Goal: Use online tool/utility: Utilize a website feature to perform a specific function

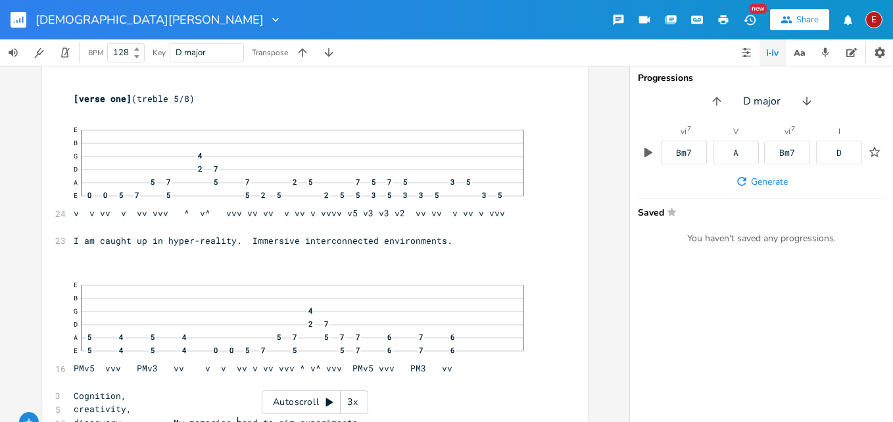
scroll to position [87, 0]
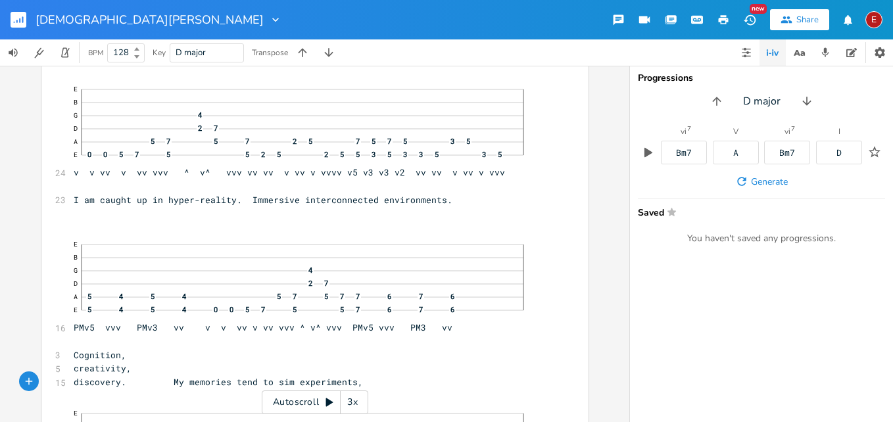
click at [351, 403] on div "3x" at bounding box center [353, 403] width 24 height 24
click at [351, 403] on div "4x" at bounding box center [353, 403] width 24 height 24
click at [328, 402] on icon at bounding box center [329, 403] width 7 height 9
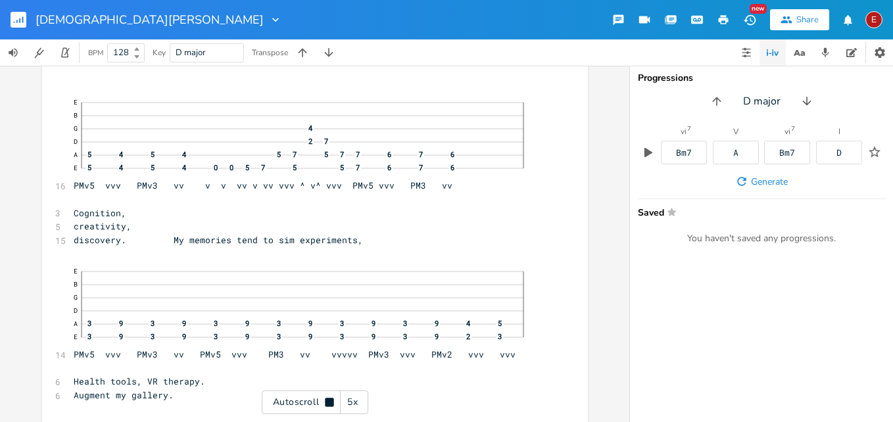
click at [328, 402] on icon at bounding box center [329, 402] width 9 height 9
click at [328, 402] on icon at bounding box center [329, 403] width 7 height 9
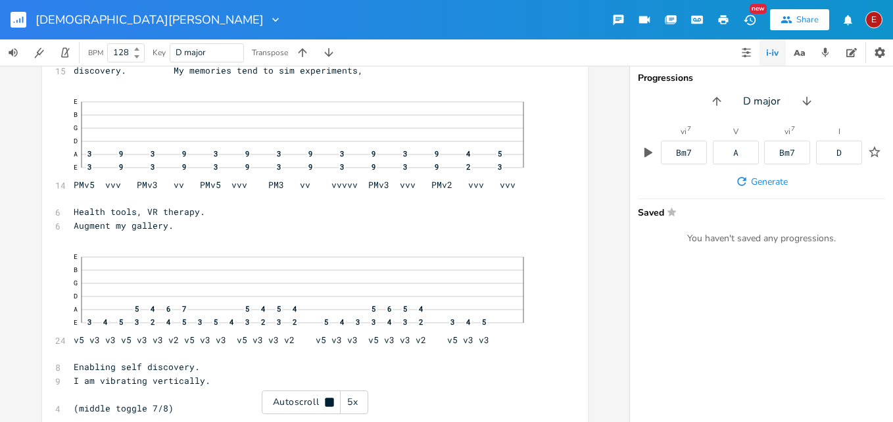
click at [328, 402] on icon at bounding box center [329, 402] width 9 height 9
click at [328, 402] on icon at bounding box center [329, 403] width 7 height 9
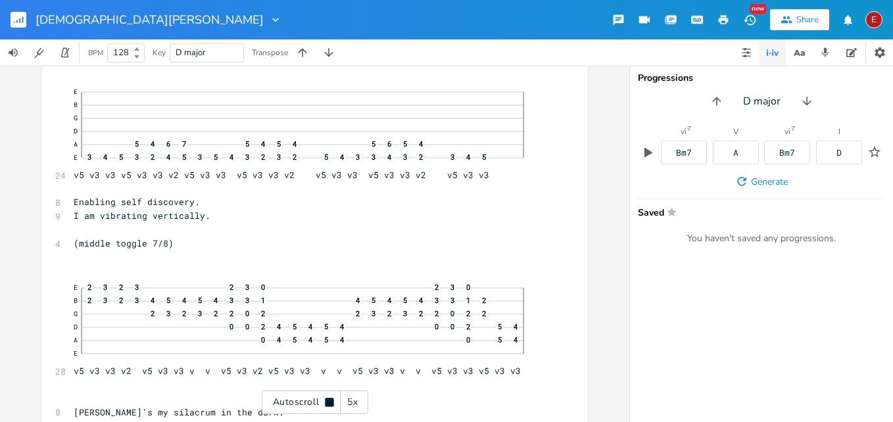
click at [328, 402] on icon at bounding box center [329, 402] width 9 height 9
click at [328, 402] on icon at bounding box center [329, 403] width 7 height 9
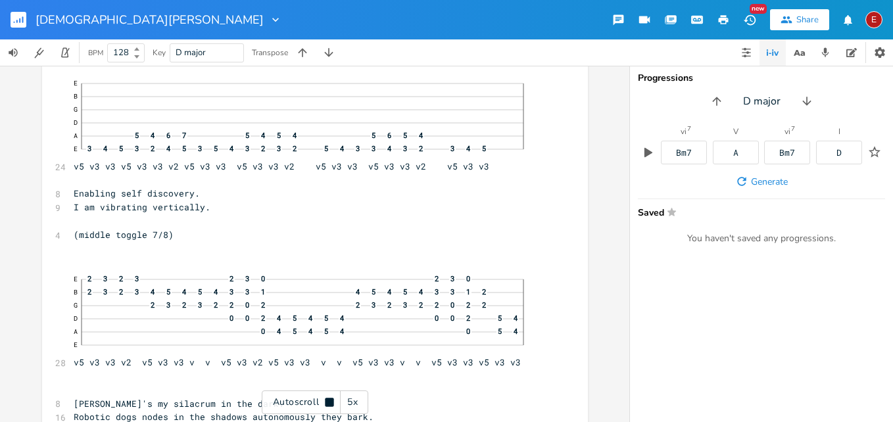
click at [328, 402] on icon at bounding box center [329, 402] width 9 height 9
click at [328, 402] on icon at bounding box center [329, 403] width 7 height 9
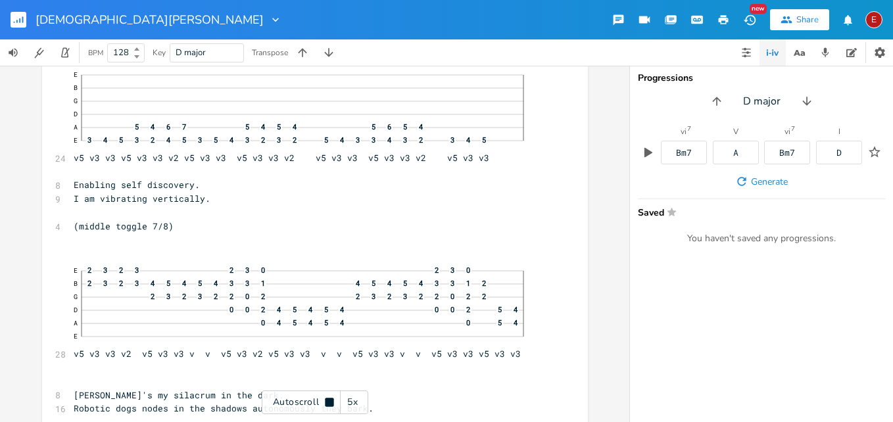
click at [328, 402] on icon at bounding box center [329, 402] width 9 height 9
click at [328, 402] on icon at bounding box center [329, 403] width 7 height 9
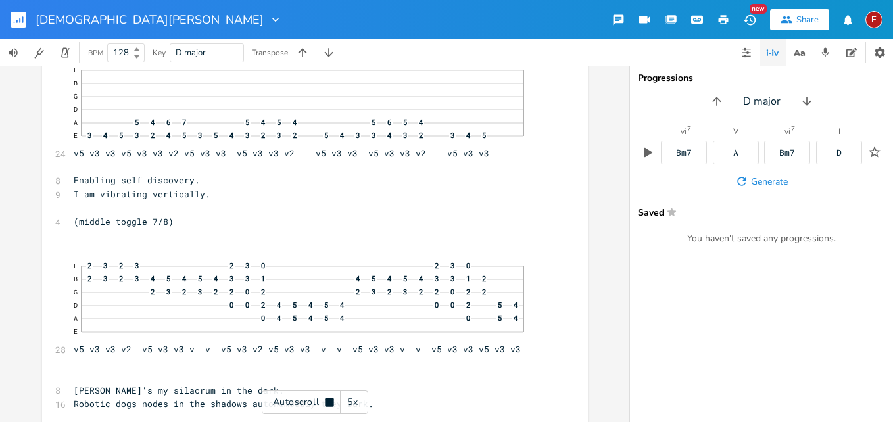
click at [328, 402] on icon at bounding box center [329, 402] width 9 height 9
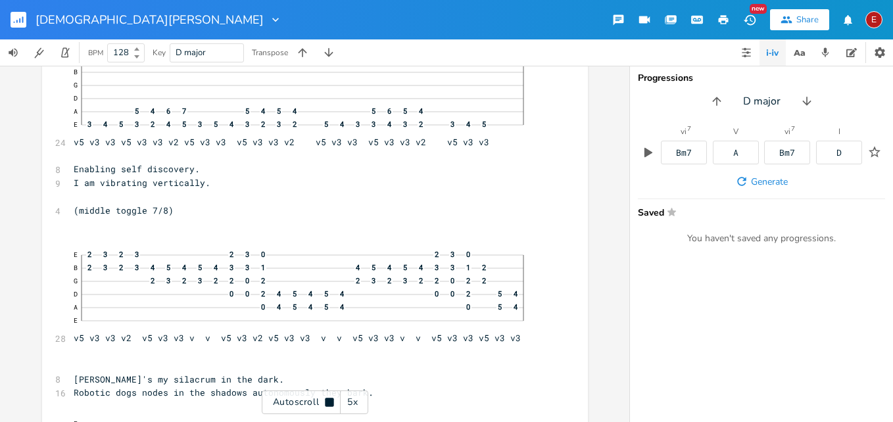
click at [328, 402] on icon at bounding box center [329, 402] width 9 height 9
click at [328, 402] on icon at bounding box center [329, 403] width 7 height 9
click at [328, 402] on icon at bounding box center [329, 402] width 9 height 9
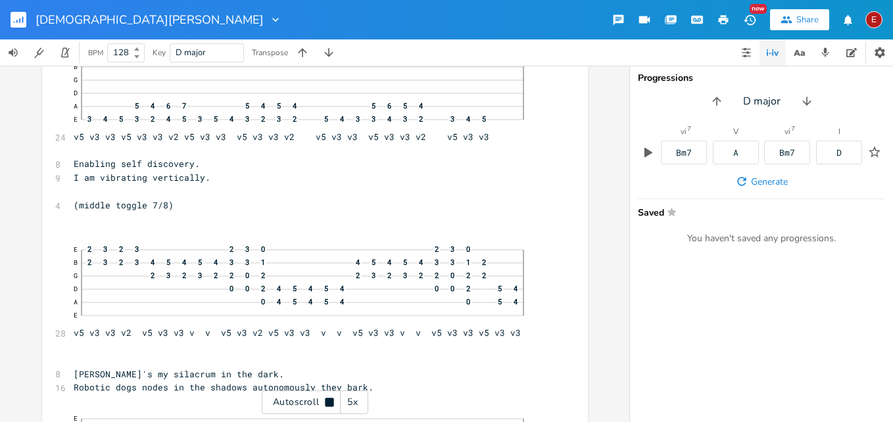
click at [328, 402] on icon at bounding box center [329, 402] width 9 height 9
click at [328, 402] on icon at bounding box center [329, 403] width 7 height 9
click at [328, 402] on icon at bounding box center [329, 402] width 9 height 9
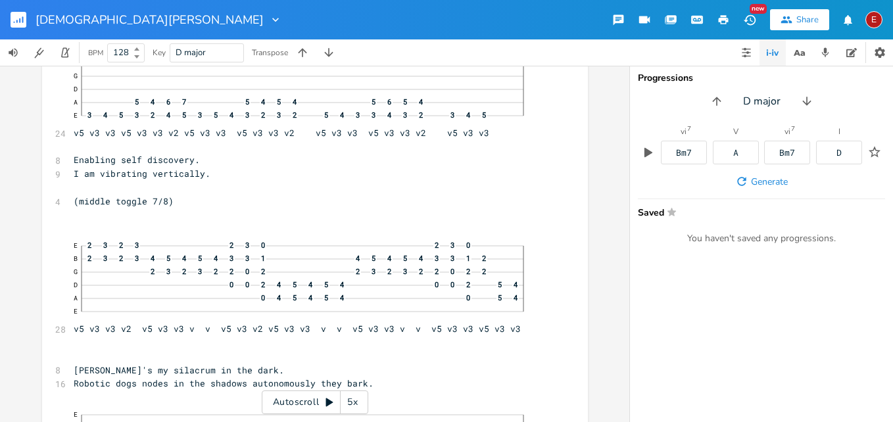
click at [328, 402] on icon at bounding box center [329, 403] width 7 height 9
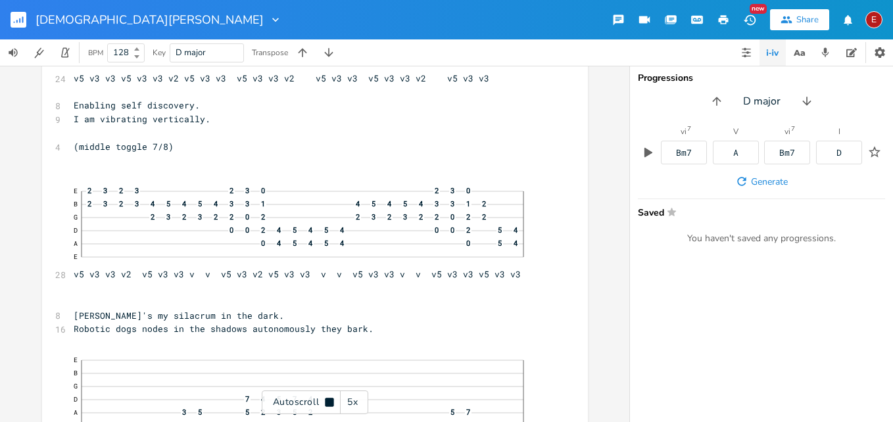
click at [328, 402] on icon at bounding box center [329, 402] width 9 height 9
click at [329, 403] on icon at bounding box center [329, 403] width 7 height 9
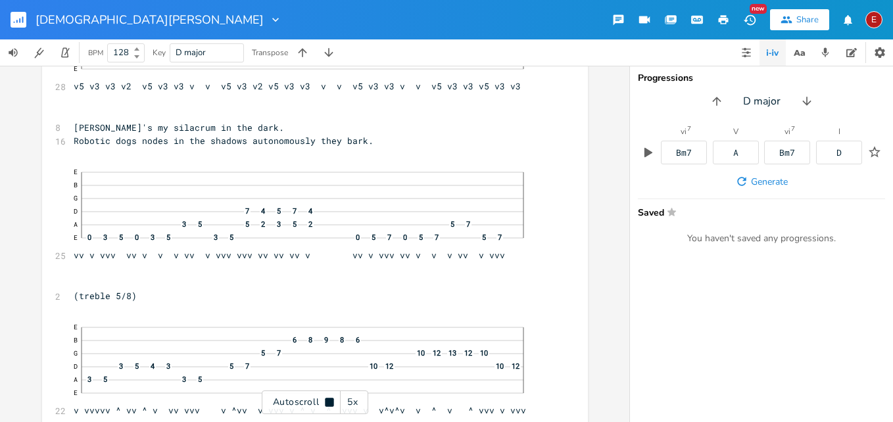
click at [329, 403] on icon at bounding box center [329, 402] width 9 height 9
click at [329, 403] on icon at bounding box center [329, 403] width 7 height 9
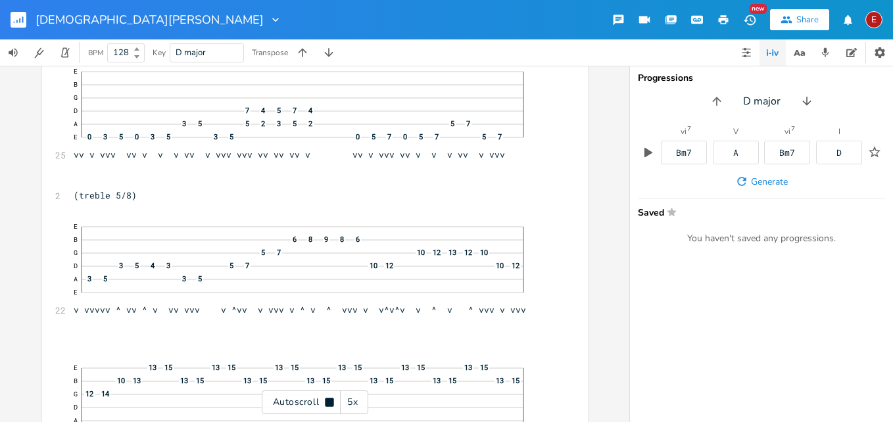
scroll to position [952, 0]
click at [329, 403] on icon at bounding box center [329, 402] width 9 height 9
click at [324, 400] on icon at bounding box center [329, 402] width 11 height 11
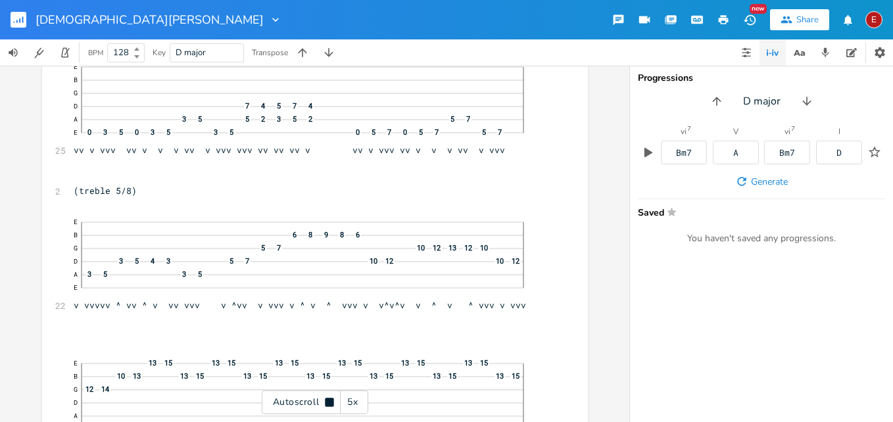
click at [324, 400] on icon at bounding box center [329, 402] width 11 height 11
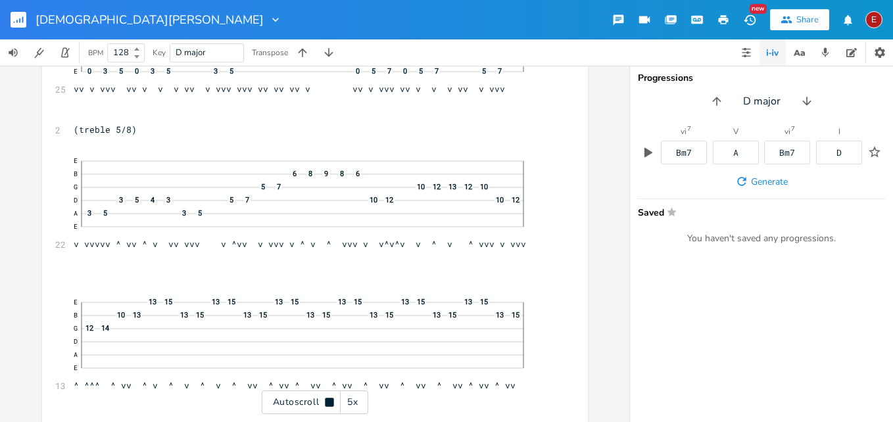
click at [324, 400] on icon at bounding box center [329, 402] width 11 height 11
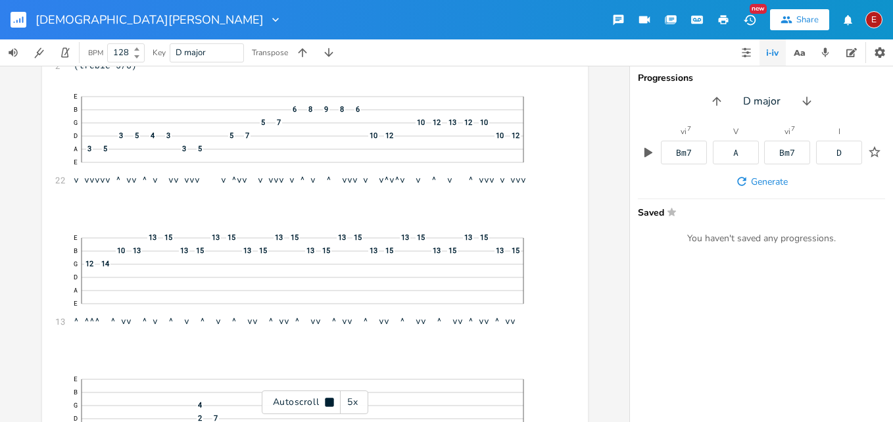
scroll to position [1083, 0]
click at [324, 400] on icon at bounding box center [329, 402] width 11 height 11
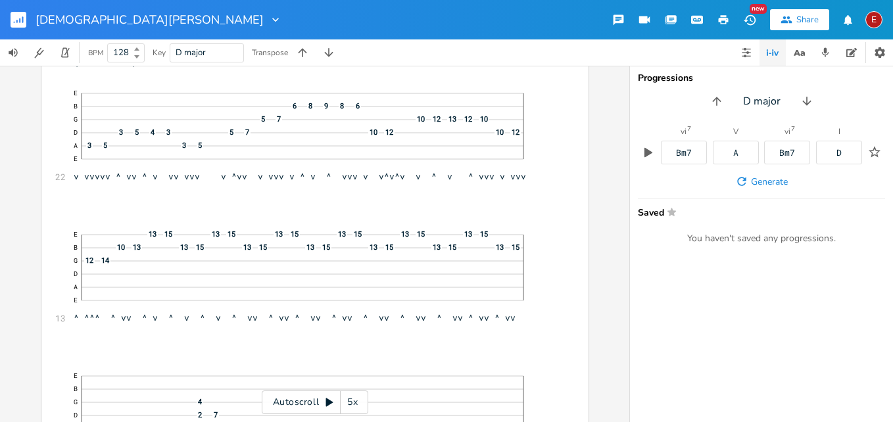
click at [324, 400] on icon at bounding box center [329, 402] width 11 height 11
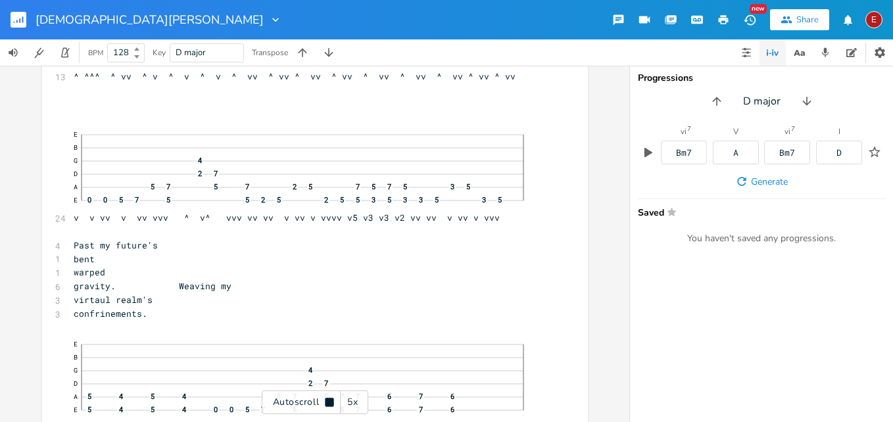
scroll to position [1329, 0]
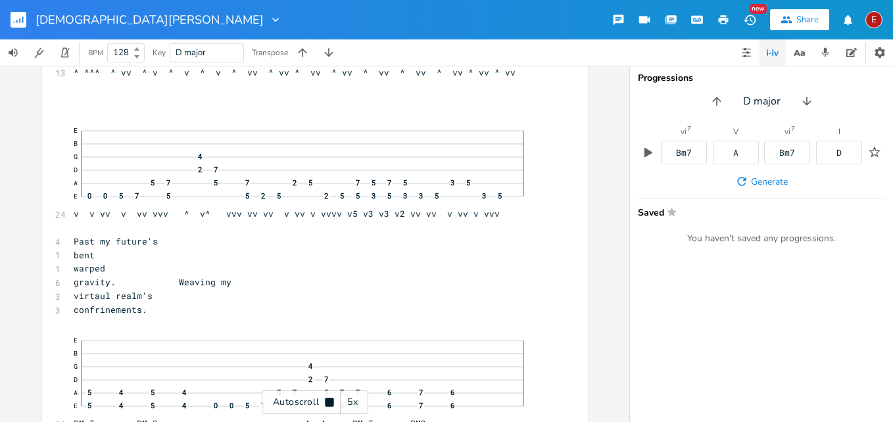
click at [324, 400] on icon at bounding box center [329, 402] width 11 height 11
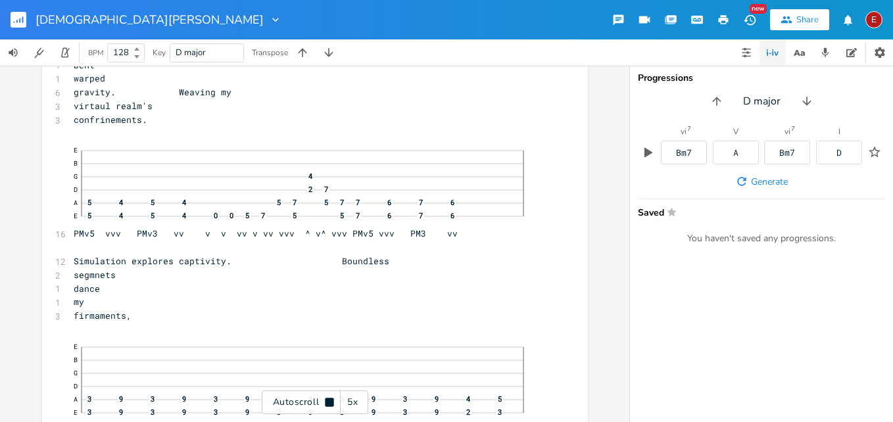
click at [324, 400] on icon at bounding box center [329, 402] width 11 height 11
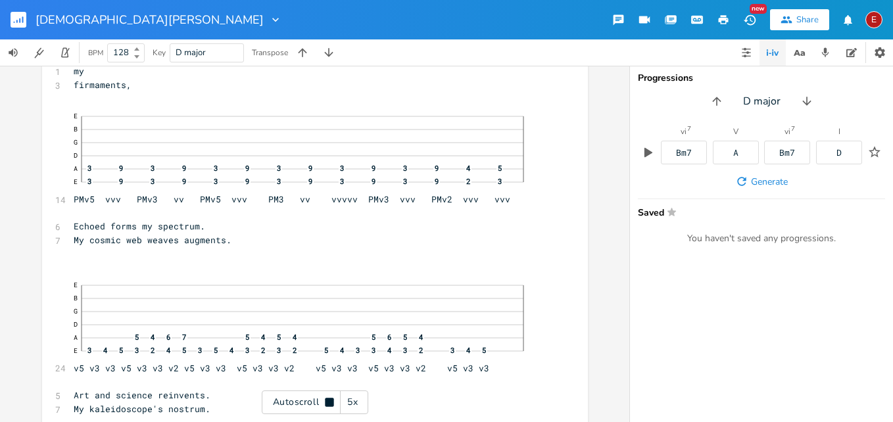
click at [324, 400] on icon at bounding box center [329, 402] width 11 height 11
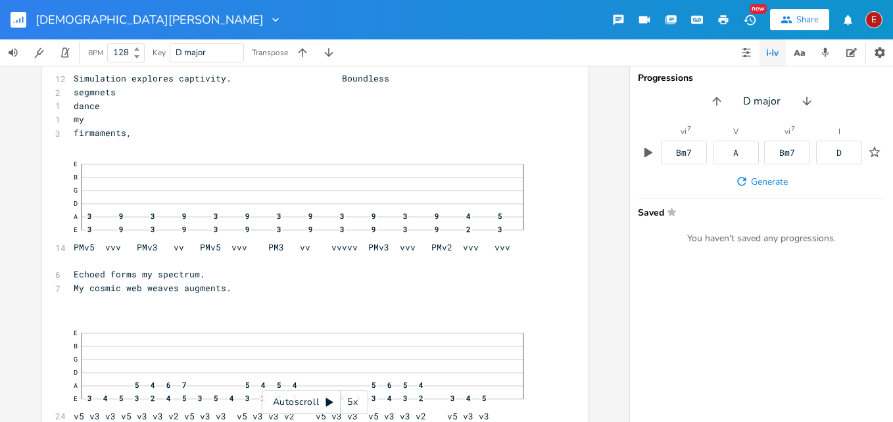
scroll to position [1637, 0]
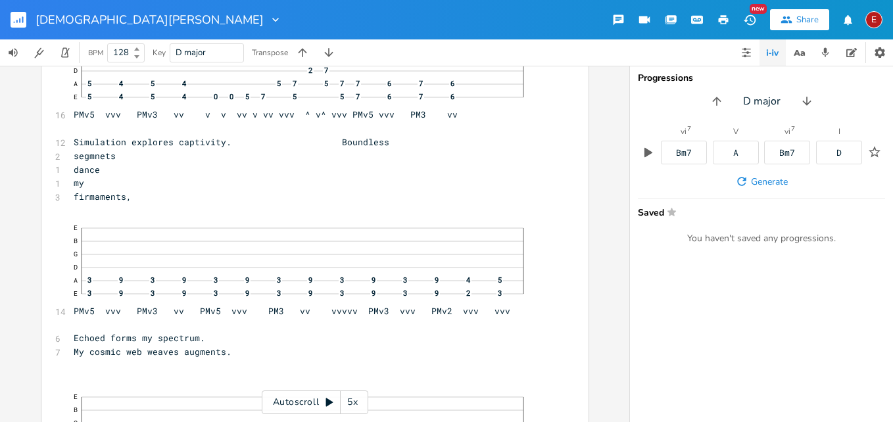
click at [326, 400] on icon at bounding box center [329, 402] width 11 height 11
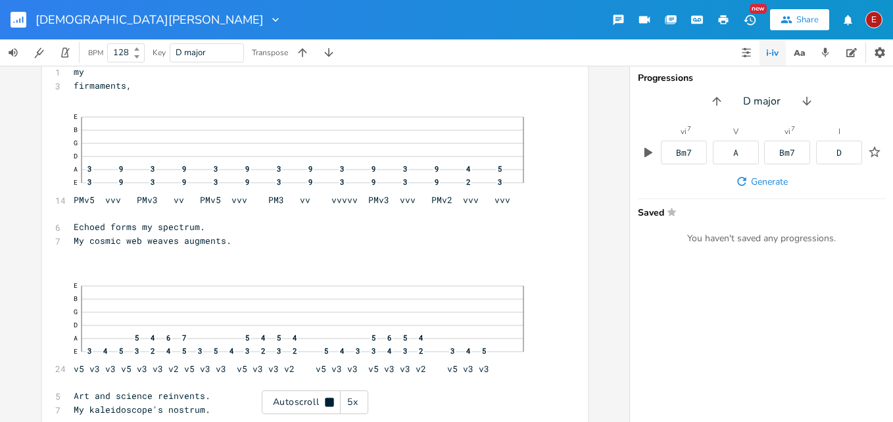
click at [326, 400] on icon at bounding box center [329, 402] width 9 height 9
click at [326, 400] on icon at bounding box center [329, 402] width 11 height 11
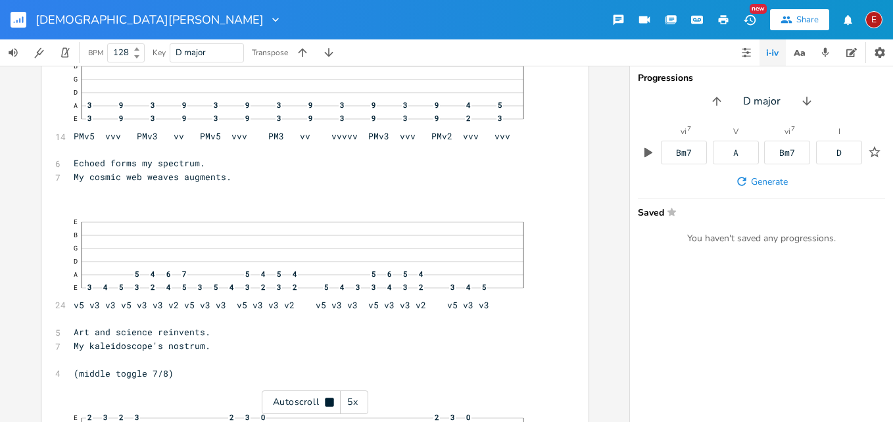
click at [326, 400] on icon at bounding box center [329, 402] width 9 height 9
click at [326, 400] on icon at bounding box center [329, 402] width 11 height 11
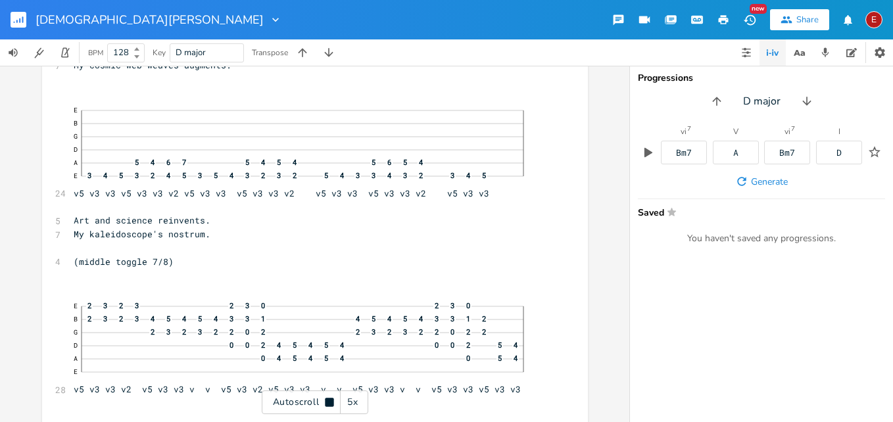
click at [326, 400] on icon at bounding box center [329, 402] width 9 height 9
click at [326, 400] on icon at bounding box center [329, 402] width 11 height 11
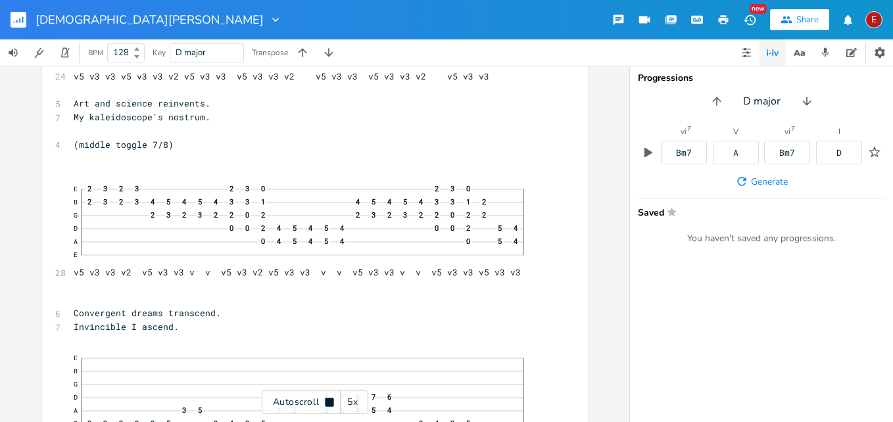
click at [326, 400] on icon at bounding box center [329, 402] width 9 height 9
